Goal: Check status

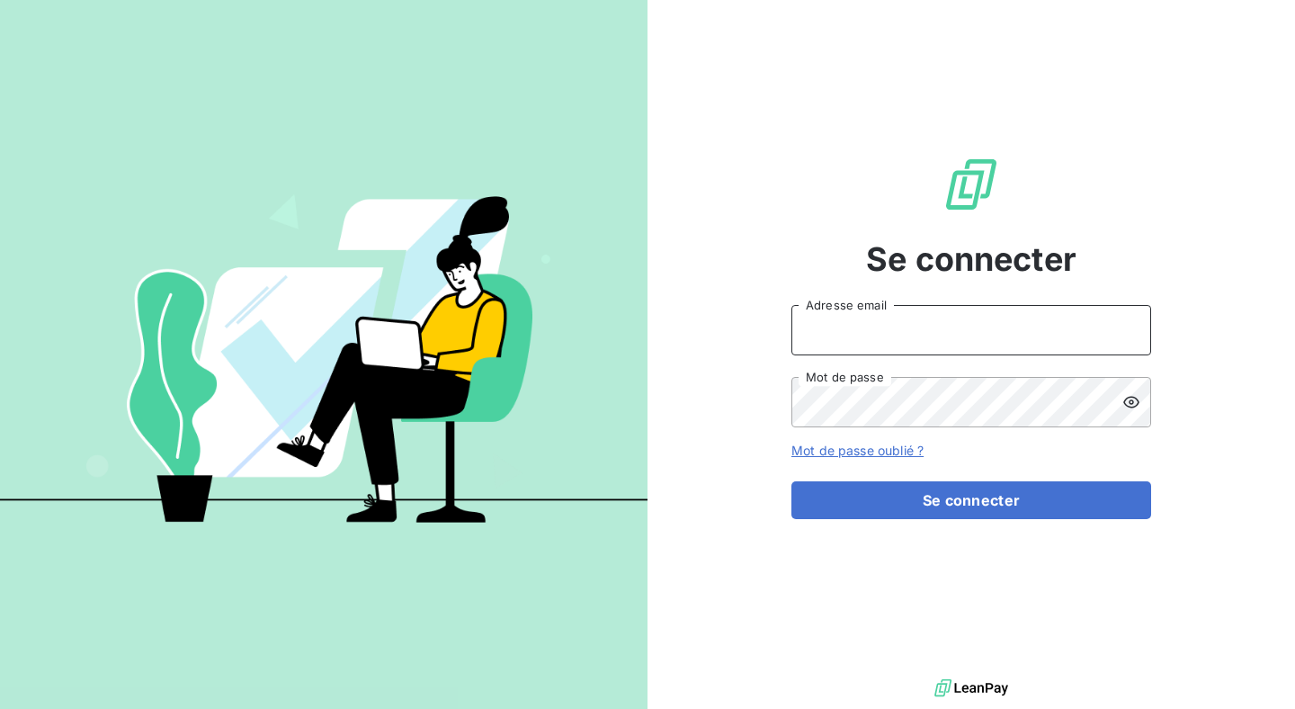
click at [887, 315] on input "Adresse email" at bounding box center [971, 330] width 360 height 50
type input "julien@origami-marketplace.com"
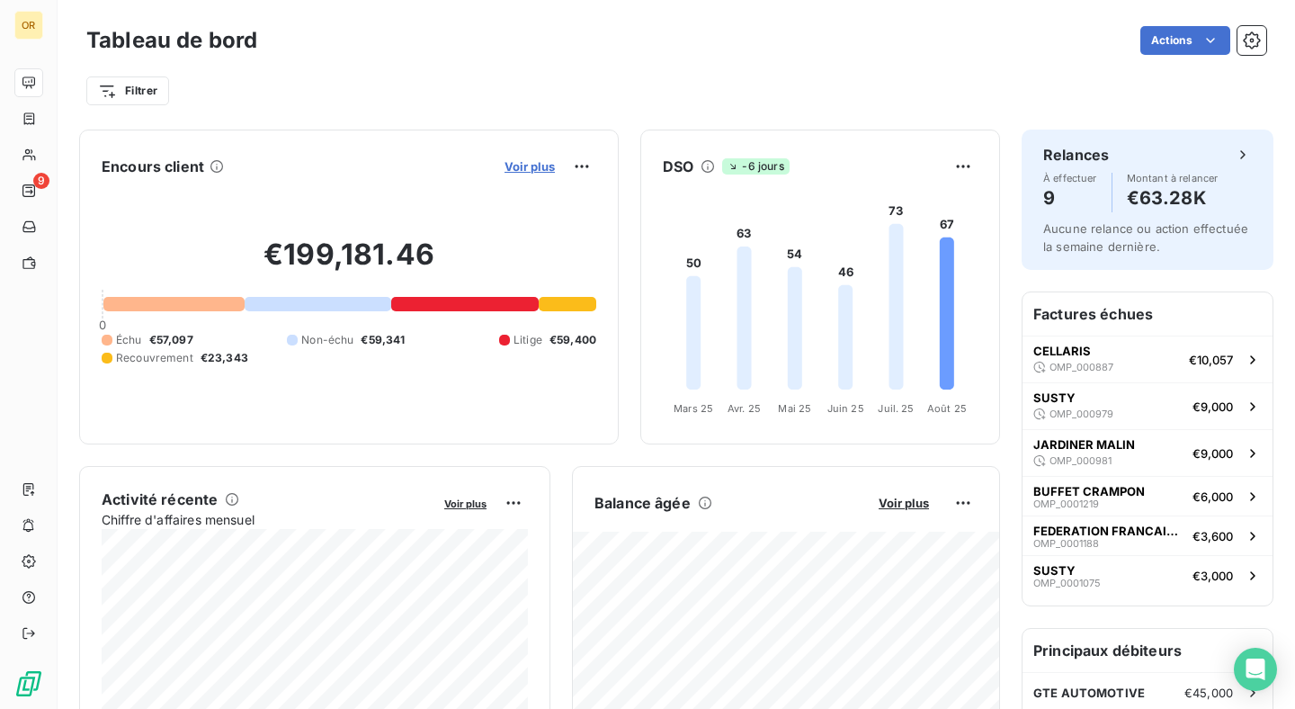
click at [540, 164] on span "Voir plus" at bounding box center [530, 166] width 50 height 14
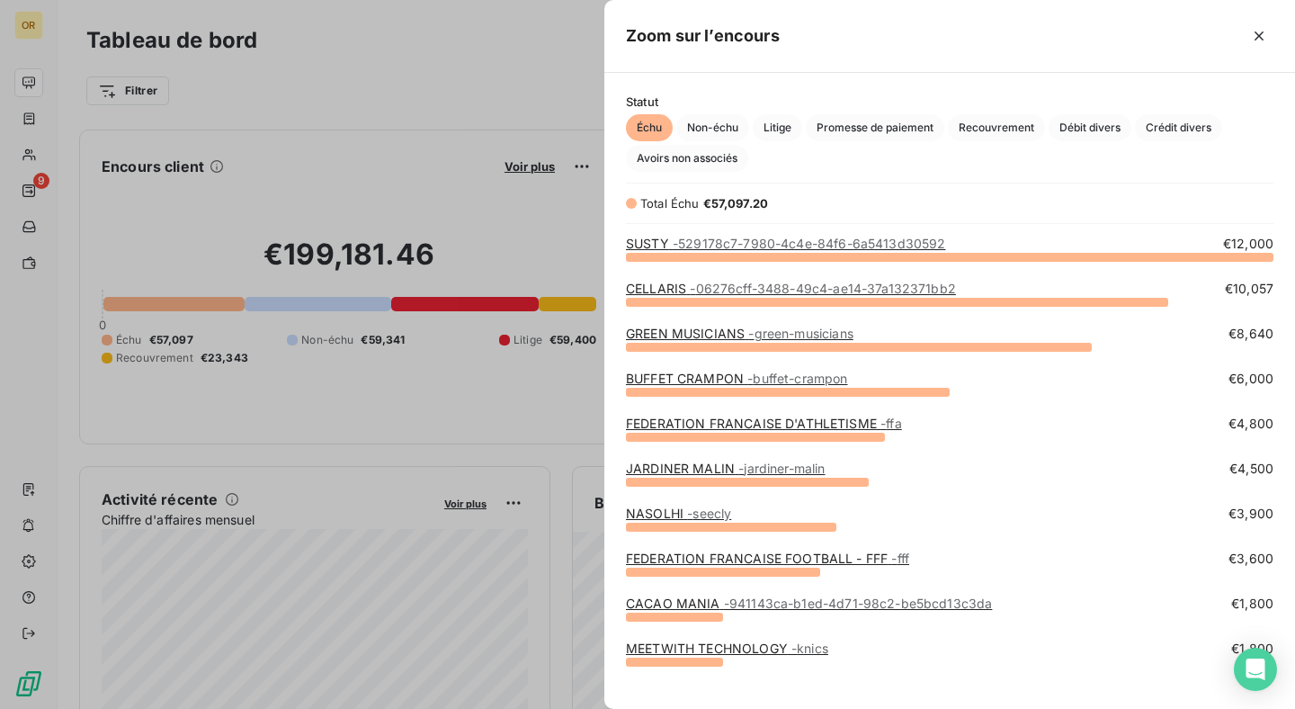
click at [730, 111] on div "Statut Échu Non-échu Litige Promesse de paiement Recouvrement Débit divers Créd…" at bounding box center [949, 132] width 691 height 77
click at [721, 121] on span "Non-échu" at bounding box center [712, 127] width 73 height 27
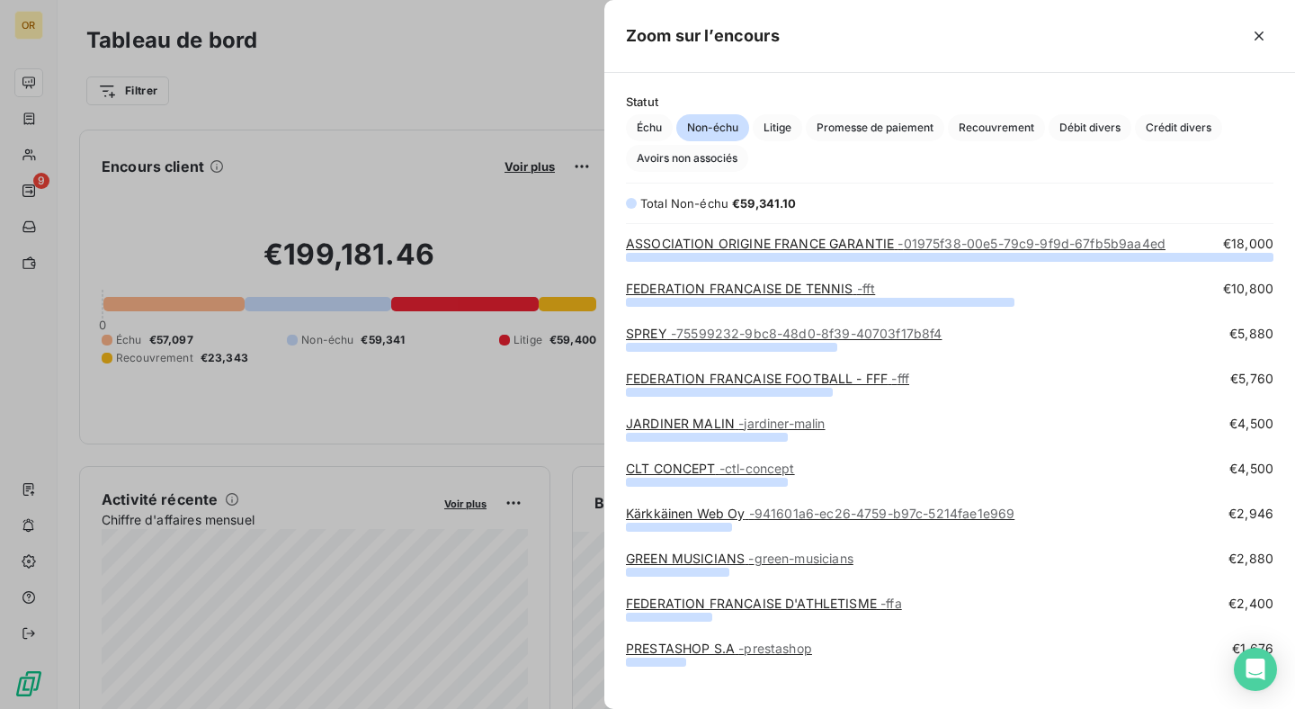
scroll to position [452, 691]
click at [664, 128] on span "Échu" at bounding box center [649, 127] width 47 height 27
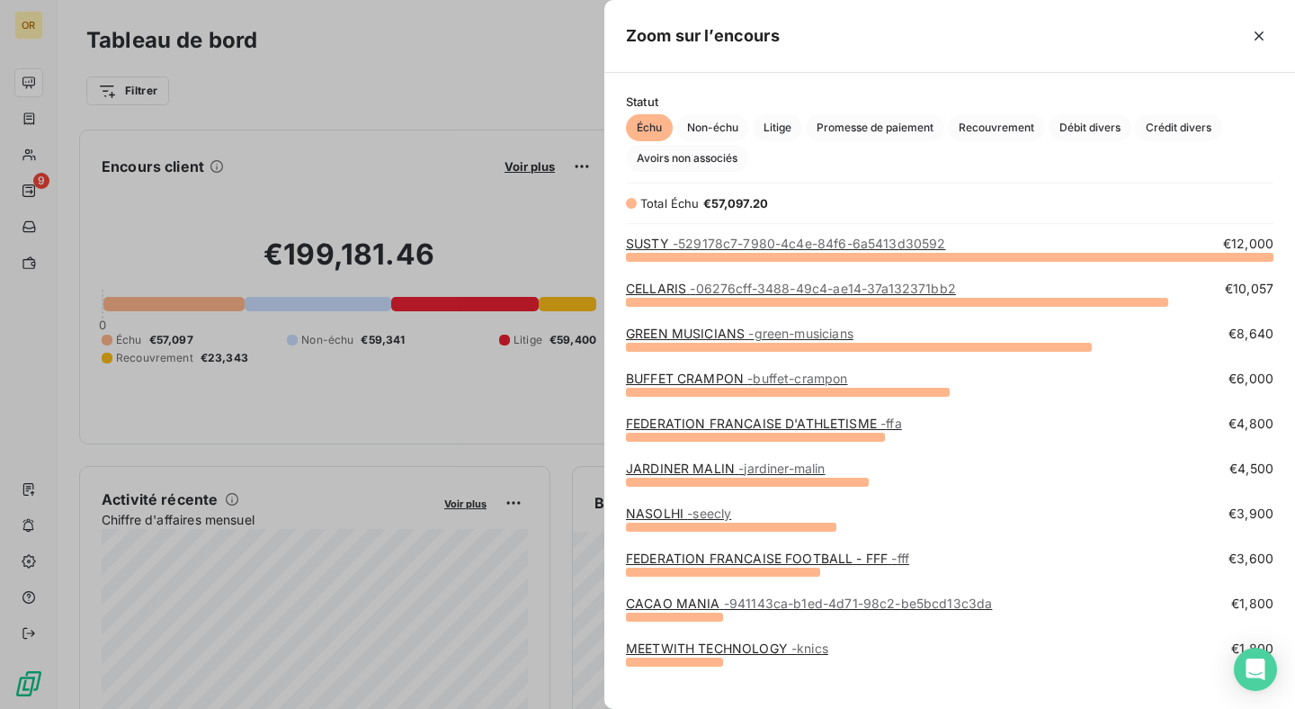
scroll to position [19, 0]
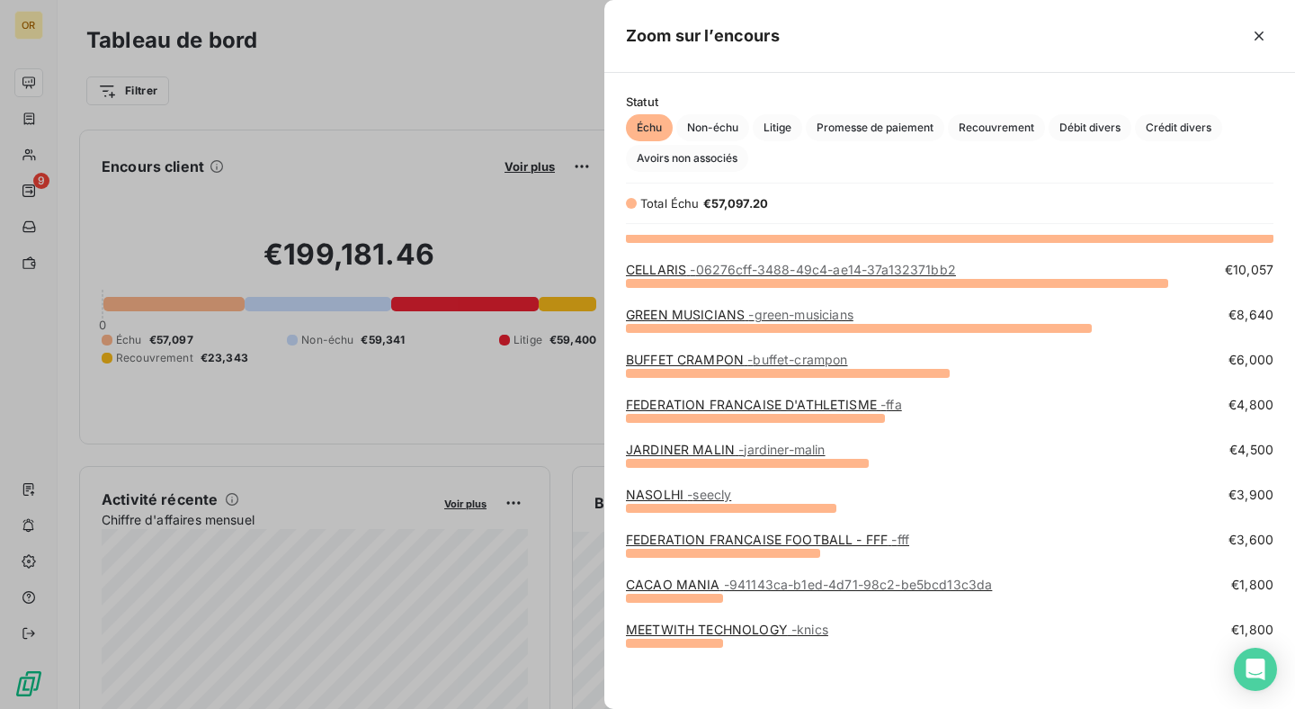
click at [530, 229] on div at bounding box center [647, 354] width 1295 height 709
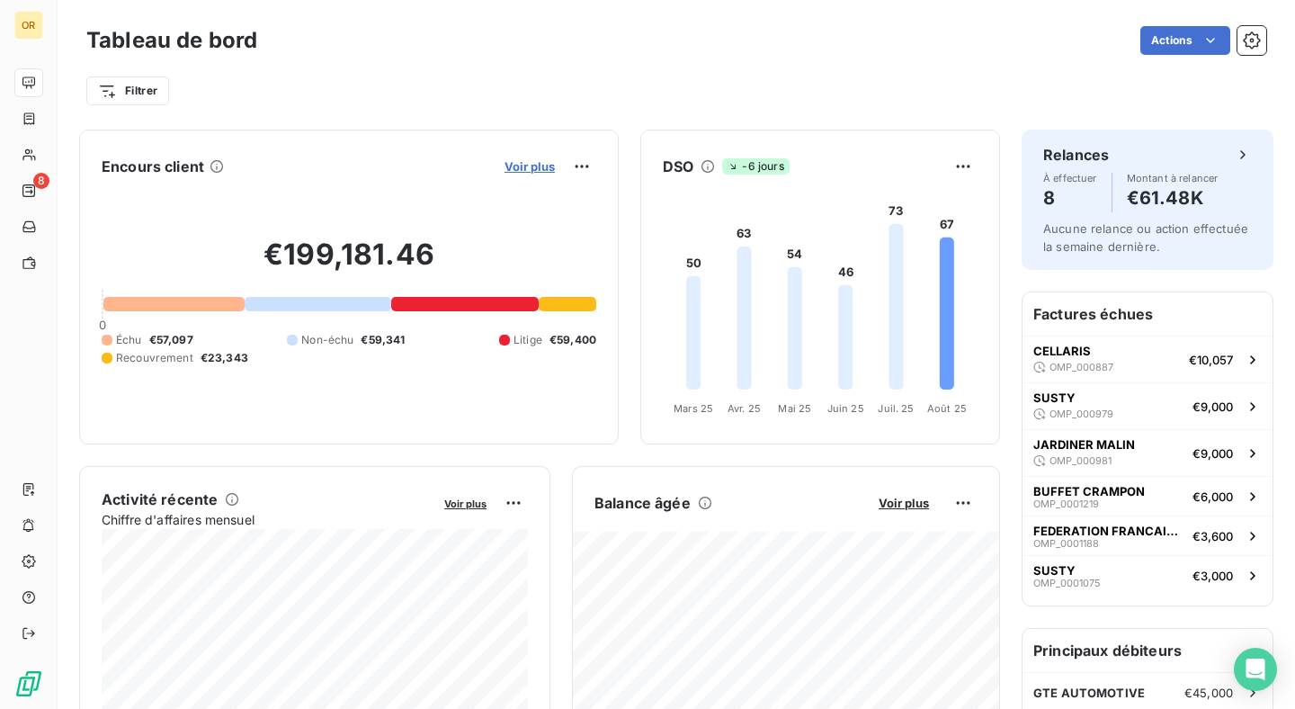
click at [526, 171] on span "Voir plus" at bounding box center [530, 166] width 50 height 14
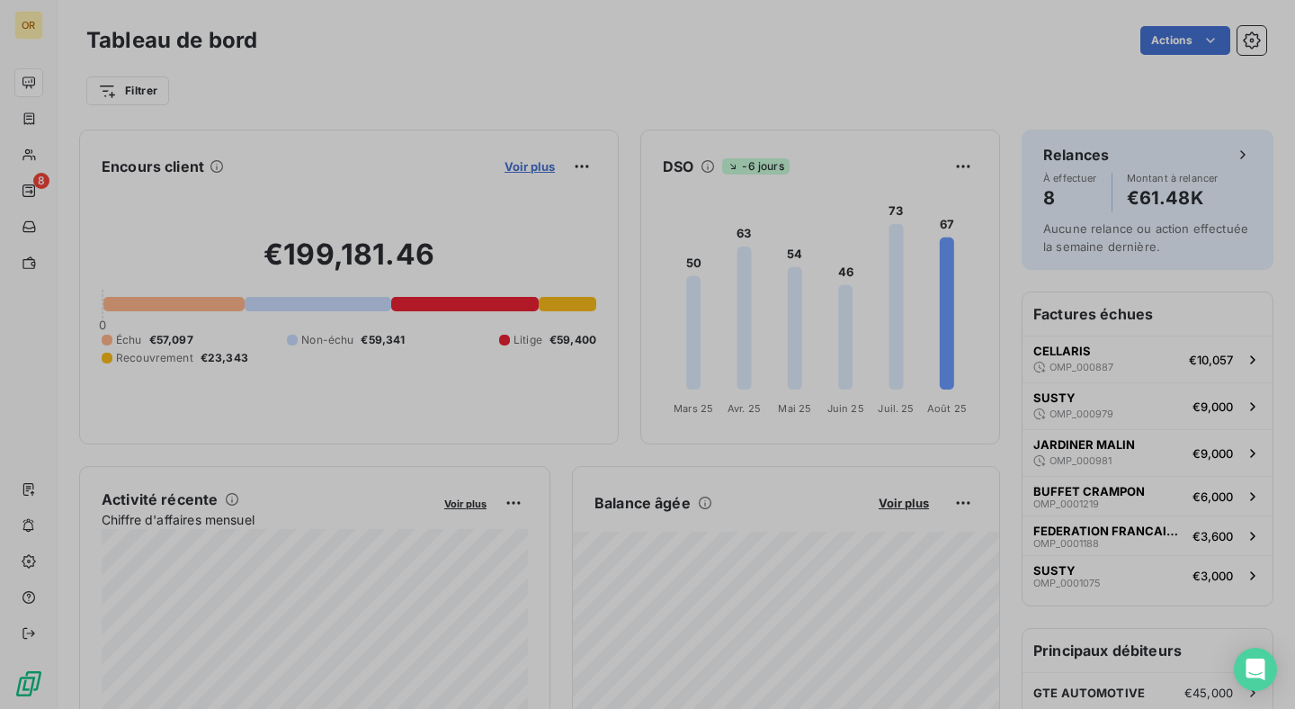
scroll to position [452, 691]
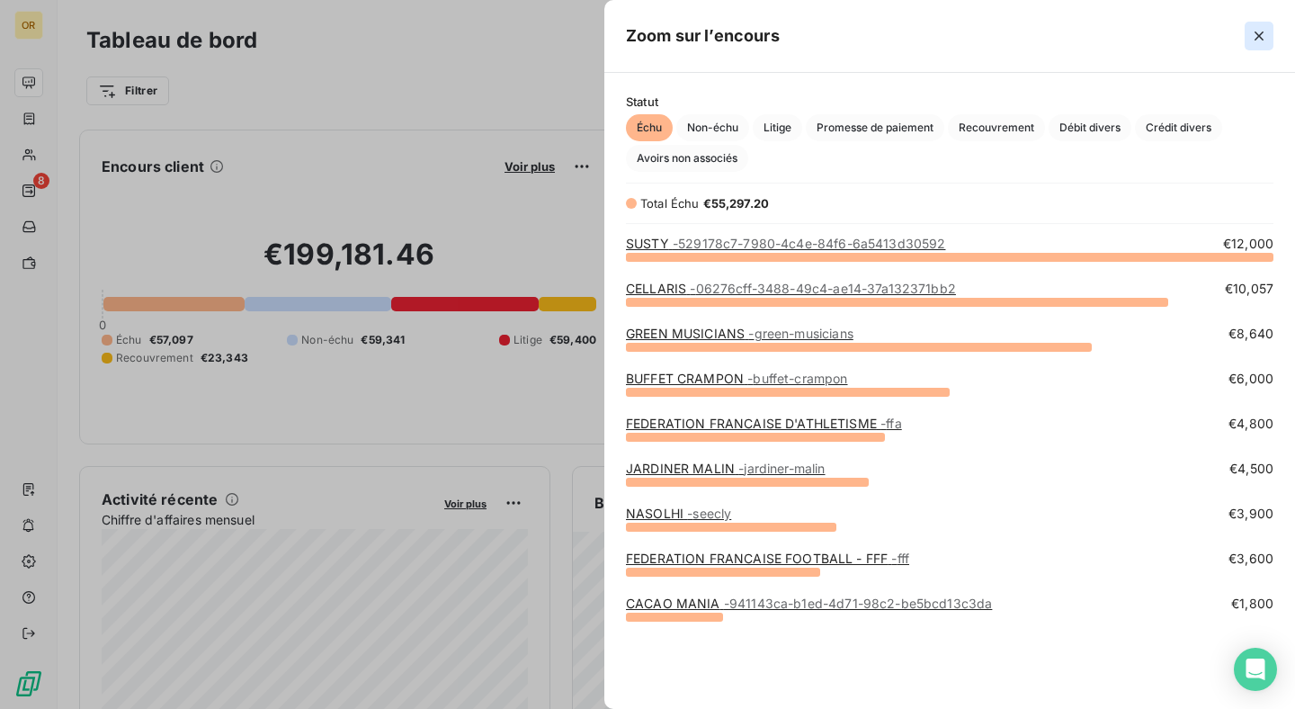
click at [1259, 25] on button "button" at bounding box center [1259, 36] width 29 height 29
